Goal: Task Accomplishment & Management: Manage account settings

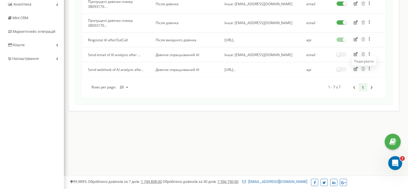
click at [356, 69] on icon "button" at bounding box center [355, 69] width 4 height 4
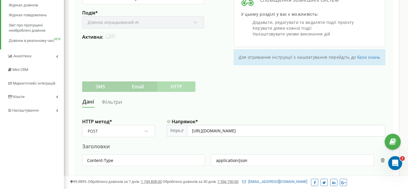
scroll to position [97, 0]
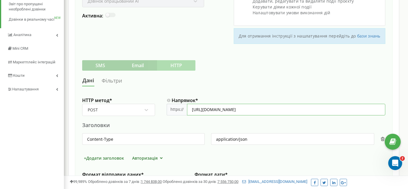
click at [232, 110] on input "[URL][DOMAIN_NAME]" at bounding box center [286, 110] width 198 height 12
click at [261, 107] on input "[URL][DOMAIN_NAME]" at bounding box center [286, 110] width 198 height 12
paste input "[URL][DOMAIN_NAME]"
type input "[URL][DOMAIN_NAME]"
click at [281, 81] on div "[PERSON_NAME]" at bounding box center [233, 80] width 303 height 11
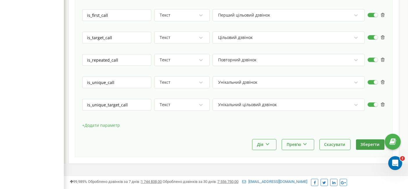
scroll to position [1481, 0]
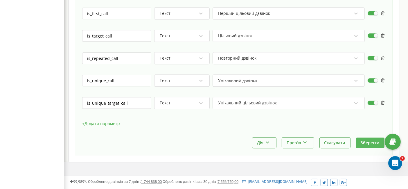
click at [364, 137] on button "Зберегти" at bounding box center [370, 142] width 28 height 10
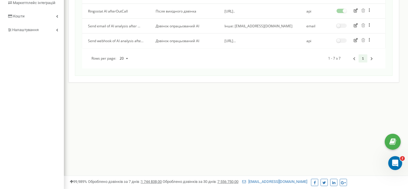
scroll to position [159, 0]
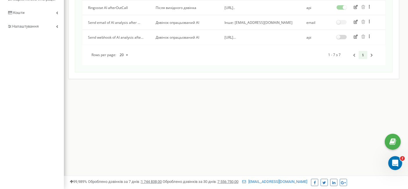
click at [342, 35] on label at bounding box center [341, 35] width 10 height 1
click at [0, 0] on input "checkbox" at bounding box center [0, 0] width 0 height 0
click at [236, 38] on span "[URL]..." at bounding box center [229, 37] width 11 height 5
click at [356, 39] on icon "button" at bounding box center [355, 37] width 4 height 4
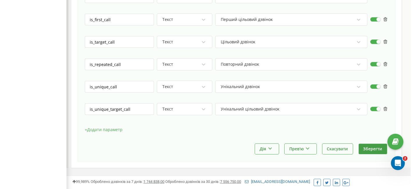
scroll to position [1481, 0]
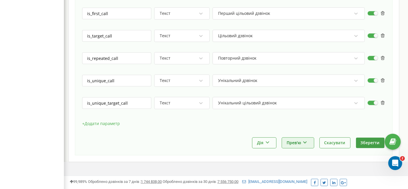
click at [302, 137] on button "Прев'ю" at bounding box center [298, 142] width 32 height 10
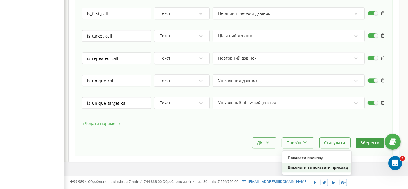
click at [301, 162] on div "Виконати та показати приклад" at bounding box center [316, 167] width 69 height 10
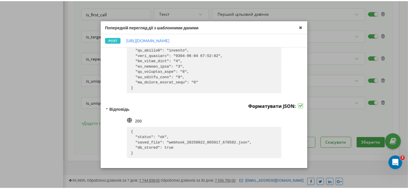
scroll to position [351, 0]
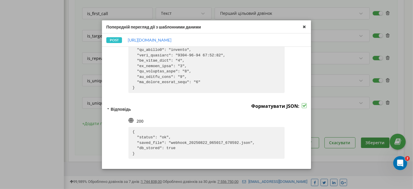
click at [304, 28] on icon at bounding box center [304, 26] width 7 height 7
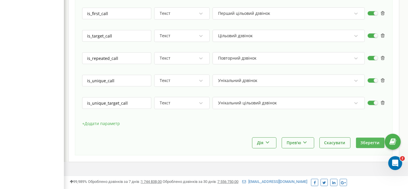
click at [366, 137] on button "Зберегти" at bounding box center [370, 142] width 28 height 10
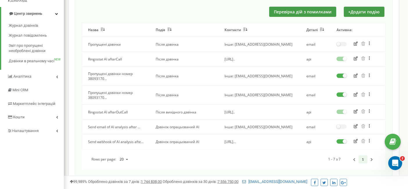
scroll to position [159, 0]
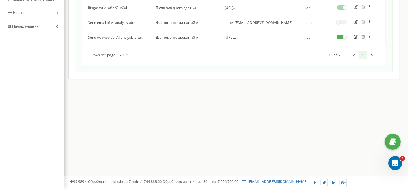
click at [355, 37] on icon "button" at bounding box center [355, 37] width 4 height 4
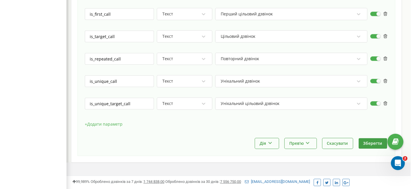
scroll to position [1481, 0]
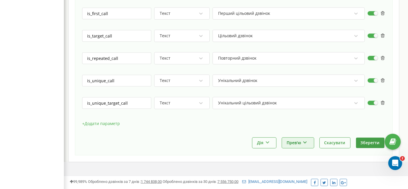
click at [308, 137] on button "Прев'ю" at bounding box center [298, 142] width 32 height 10
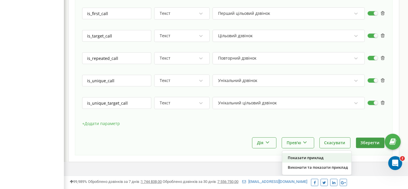
click at [305, 153] on div "Показати приклад" at bounding box center [316, 158] width 69 height 10
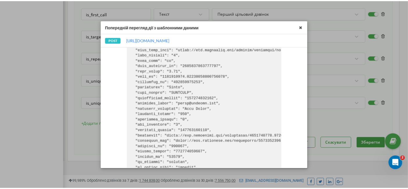
scroll to position [64, 0]
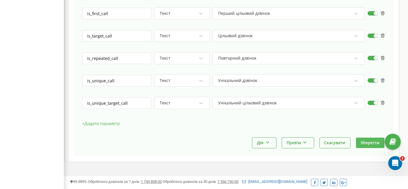
click at [369, 137] on button "Зберегти" at bounding box center [370, 142] width 28 height 10
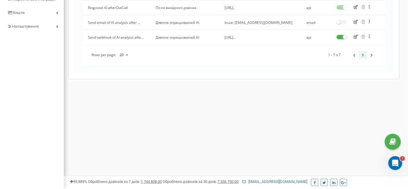
scroll to position [95, 0]
